Goal: Information Seeking & Learning: Understand process/instructions

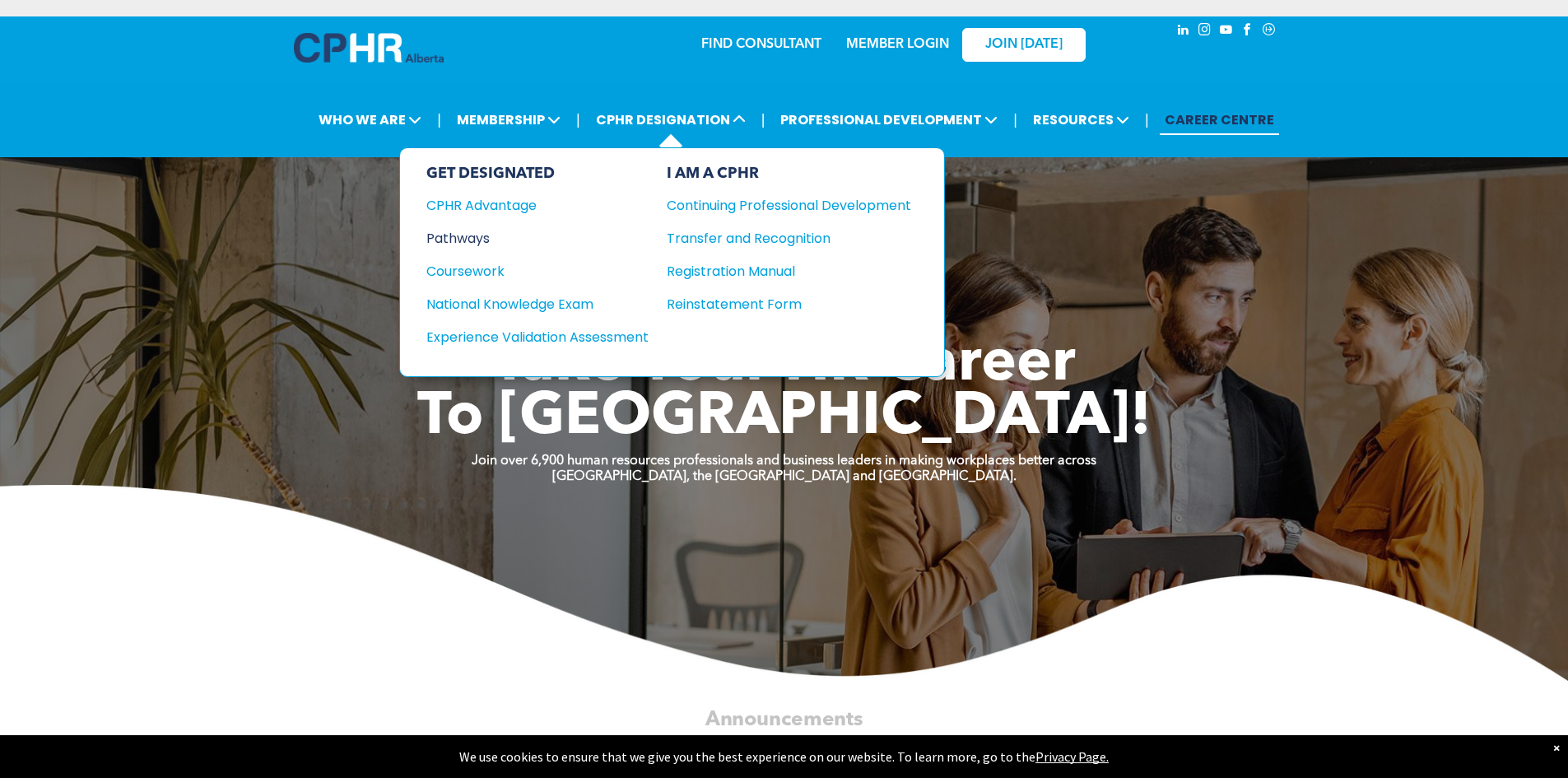
click at [488, 238] on div "Pathways" at bounding box center [526, 238] width 200 height 21
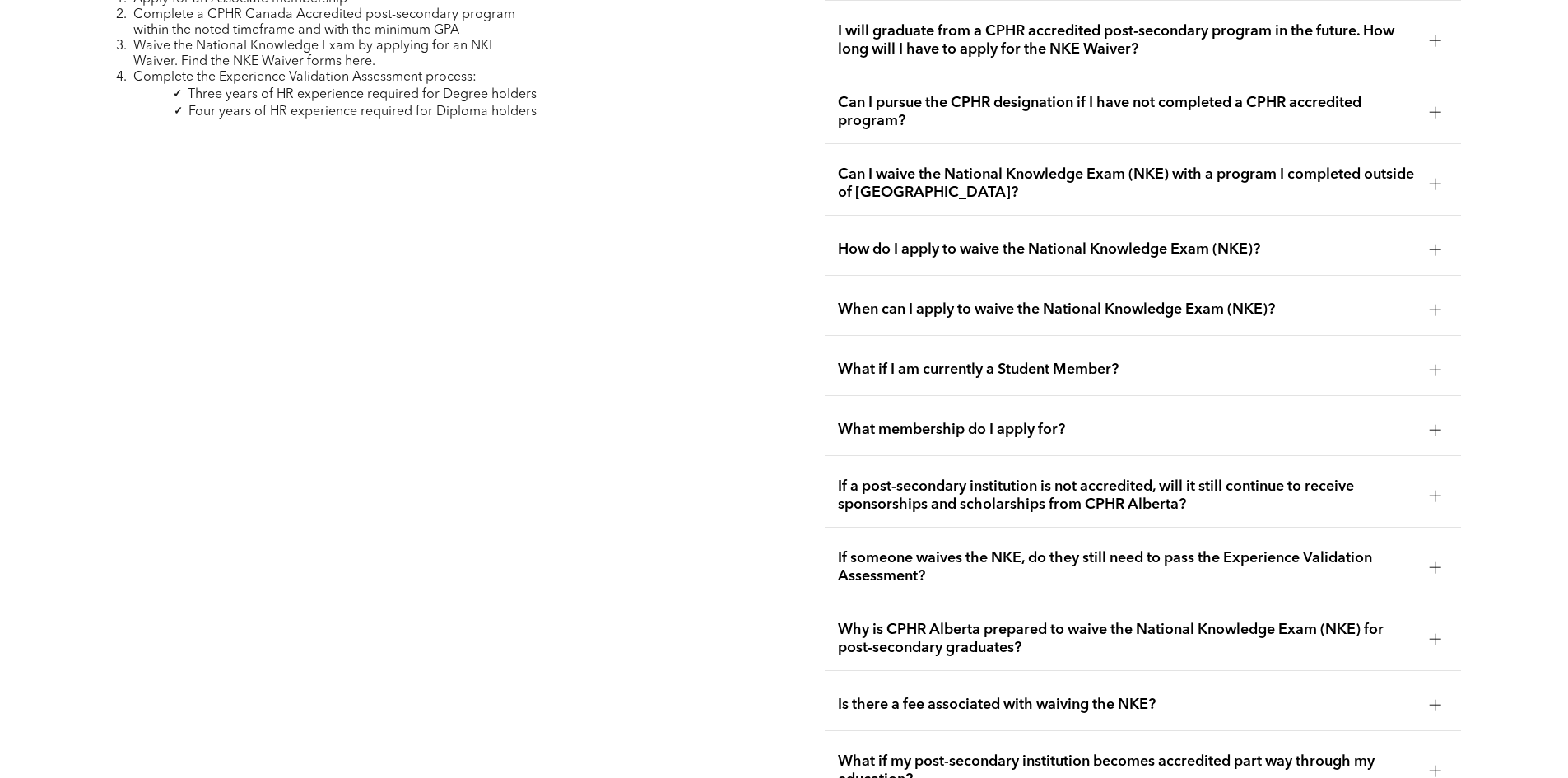
scroll to position [2964, 0]
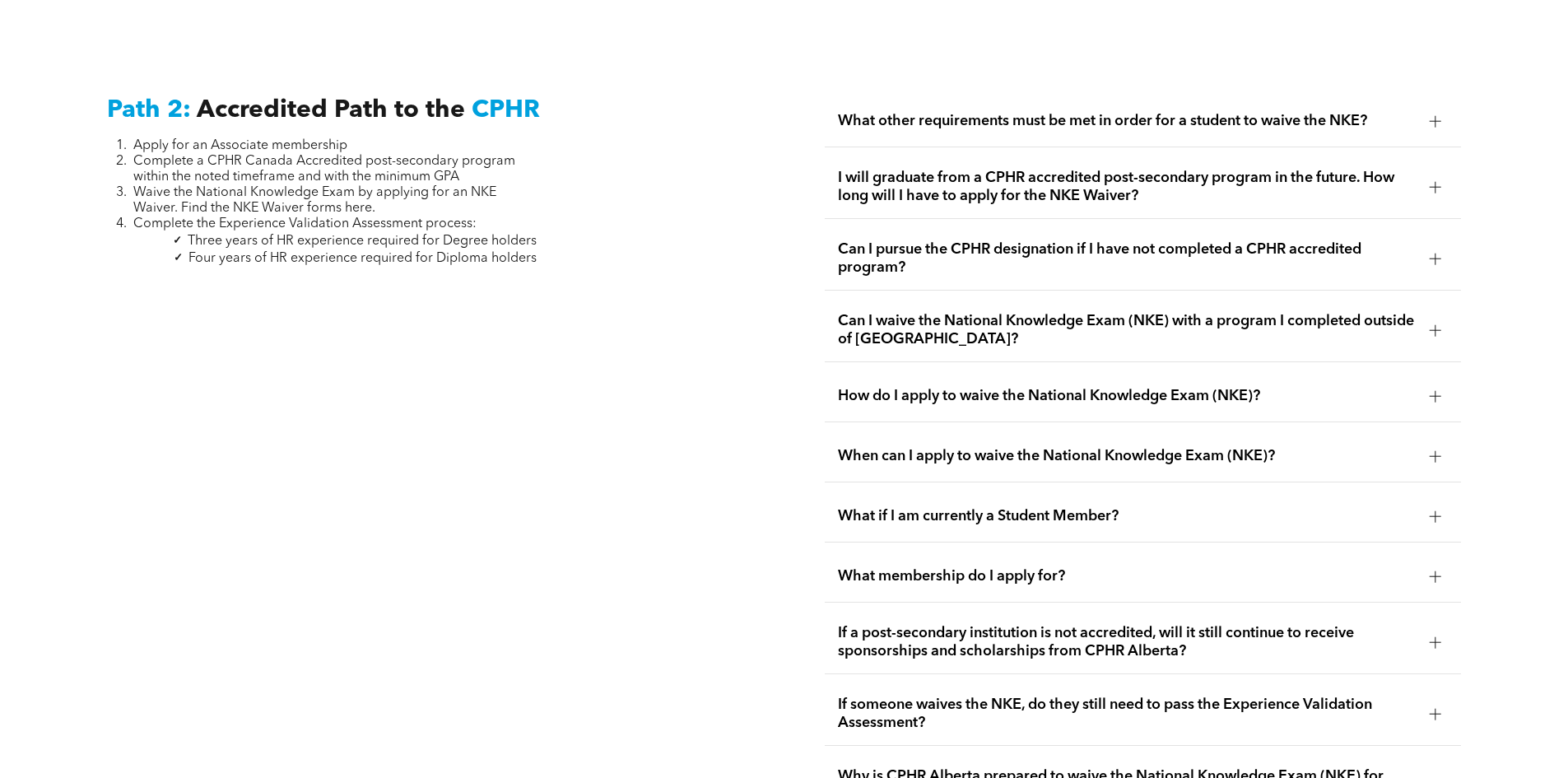
scroll to position [2691, 0]
